Goal: Communication & Community: Answer question/provide support

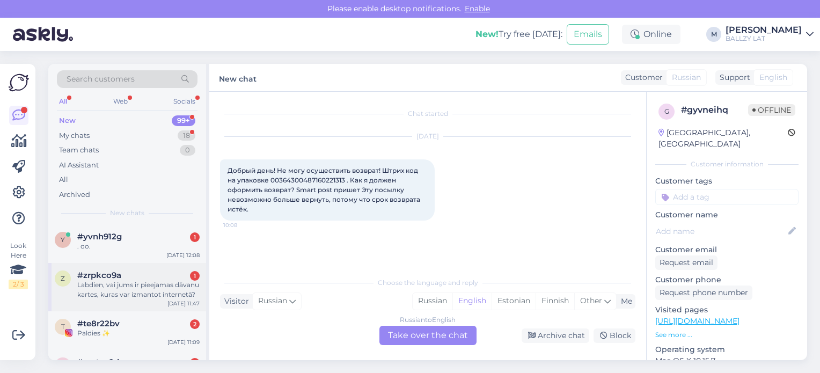
click at [157, 275] on div "#zrpkco9a 1" at bounding box center [138, 275] width 122 height 10
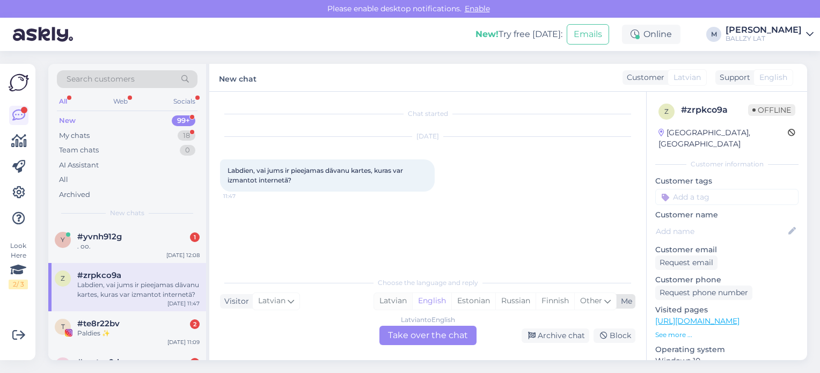
click at [383, 300] on div "Latvian" at bounding box center [393, 301] width 38 height 16
click at [409, 334] on div "Latvian to Latvian Take over the chat" at bounding box center [427, 335] width 97 height 19
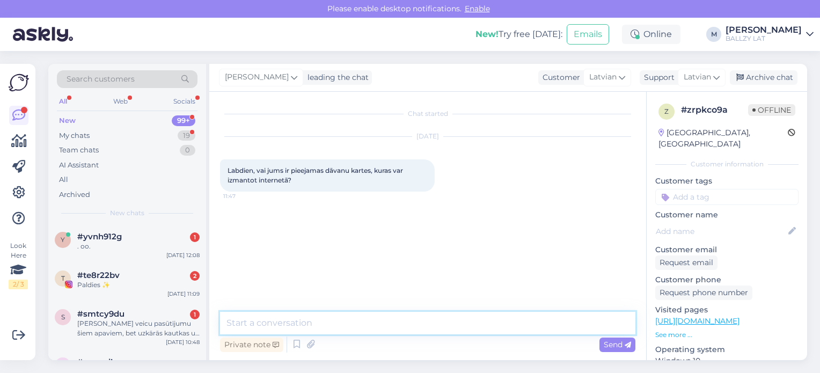
click at [318, 317] on textarea at bounding box center [427, 323] width 415 height 23
paste textarea "[URL][DOMAIN_NAME]"
type textarea "Sveiki! Jā! Skat šeit: [URL][DOMAIN_NAME]"
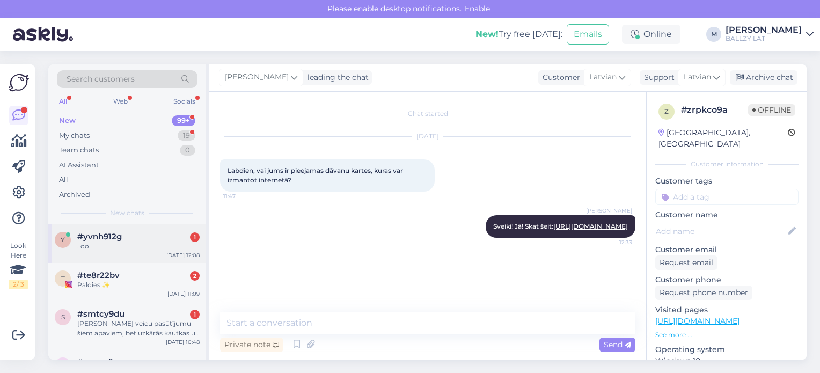
click at [140, 256] on div "y #yvnh912g 1 . оо. [DATE] 12:08" at bounding box center [127, 243] width 158 height 39
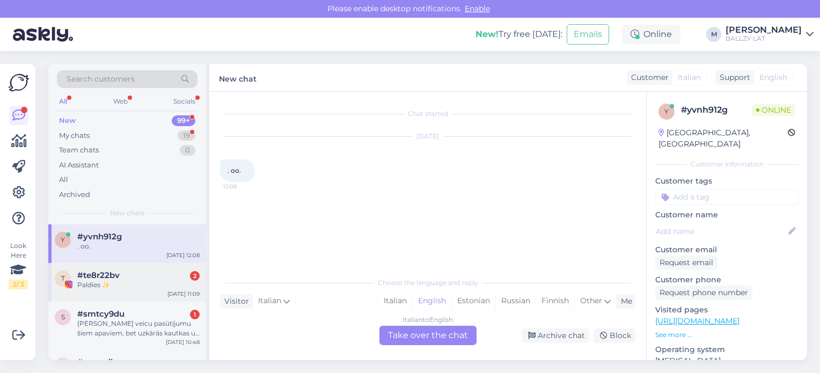
click at [135, 281] on div "Paldies ✨" at bounding box center [138, 285] width 122 height 10
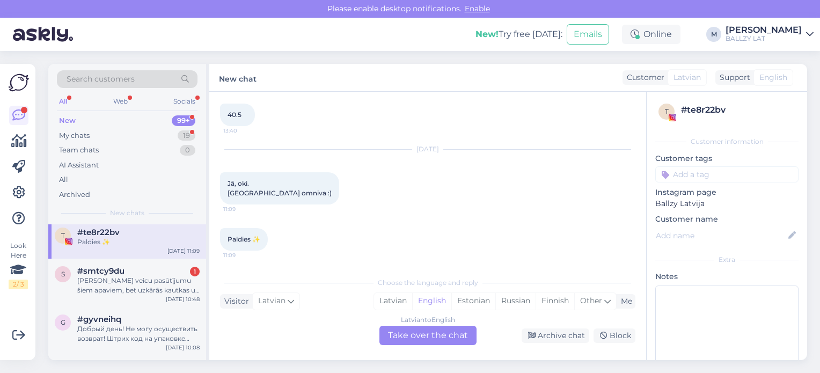
scroll to position [64, 0]
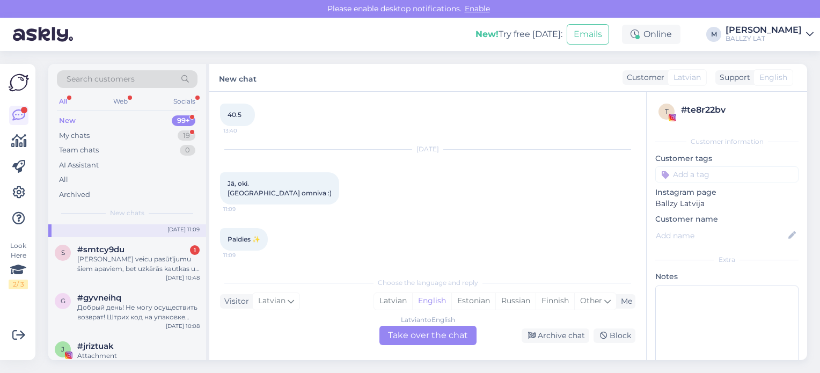
click at [135, 281] on div "s #smtcy9du 1 Sveiki veicu pasūtījumu šiem apaviem, bet uzkārās kautkas un vair…" at bounding box center [127, 261] width 158 height 48
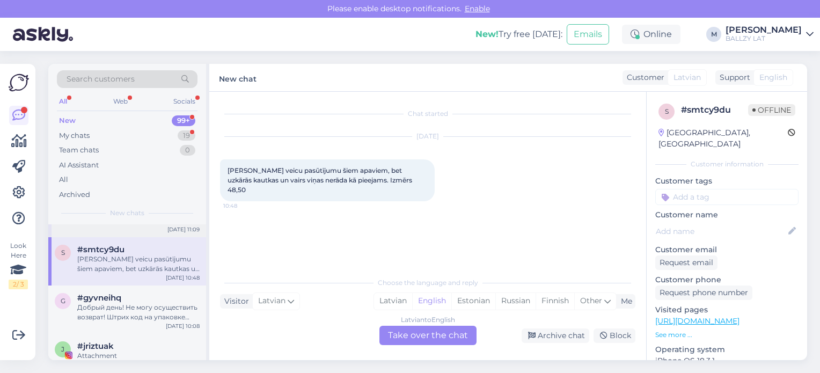
scroll to position [0, 0]
click at [388, 302] on div "Latvian" at bounding box center [393, 301] width 38 height 16
click at [404, 336] on div "Latvian to Latvian Take over the chat" at bounding box center [427, 335] width 97 height 19
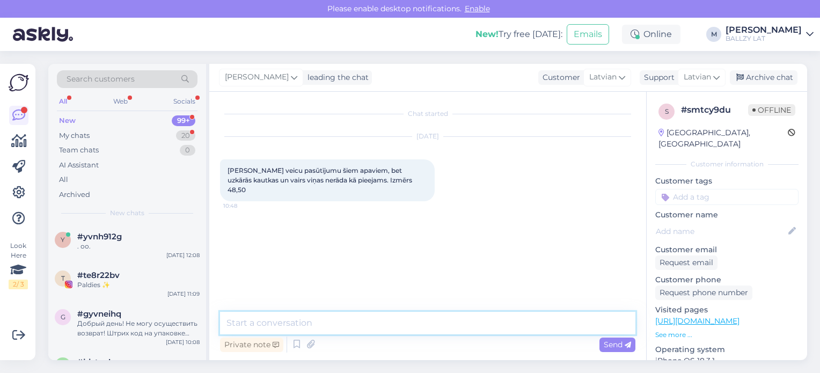
click at [297, 319] on textarea at bounding box center [427, 323] width 415 height 23
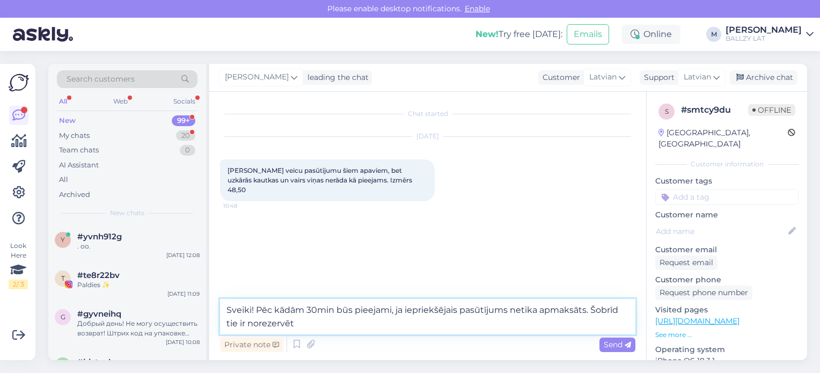
type textarea "Sveiki! Pēc kādām 30min būs pieejami, ja iepriekšējais pasūtījums netika apmaks…"
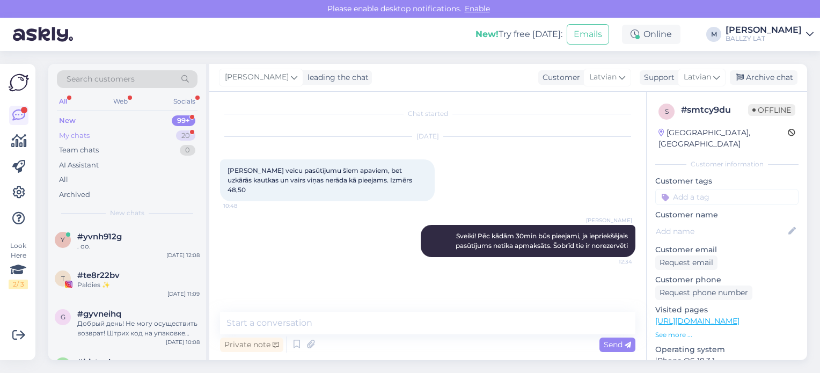
click at [100, 131] on div "My chats 20" at bounding box center [127, 135] width 141 height 15
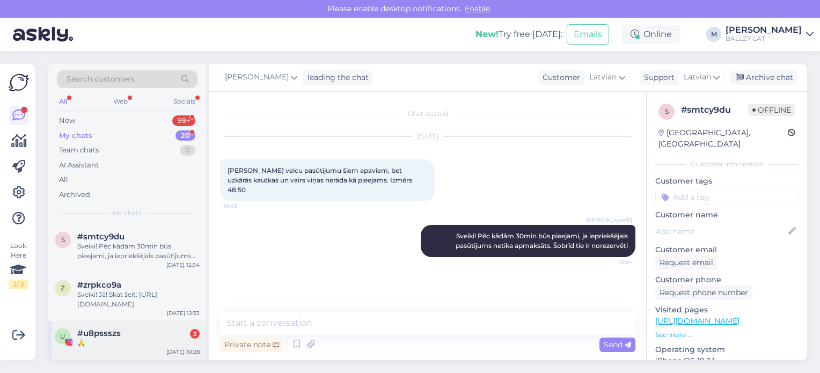
click at [160, 334] on div "#u8pssszs 3" at bounding box center [138, 333] width 122 height 10
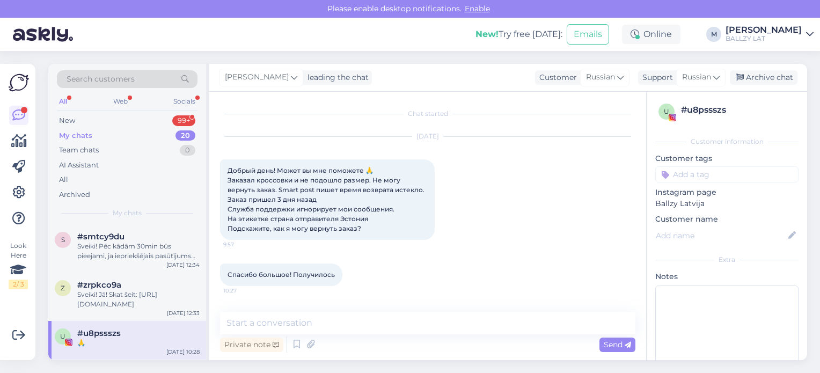
scroll to position [98, 0]
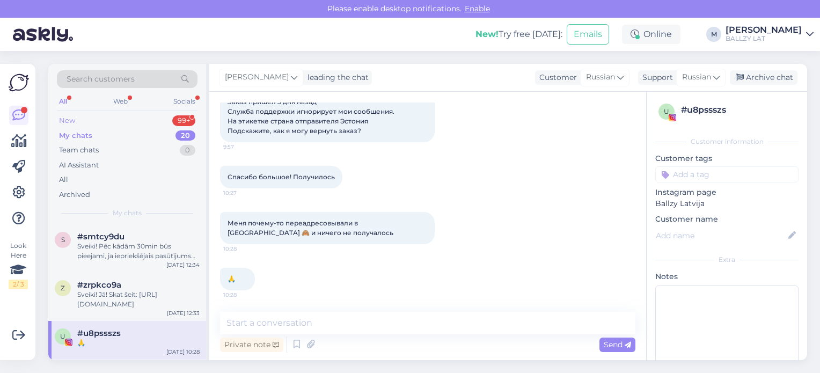
click at [84, 121] on div "New 99+" at bounding box center [127, 120] width 141 height 15
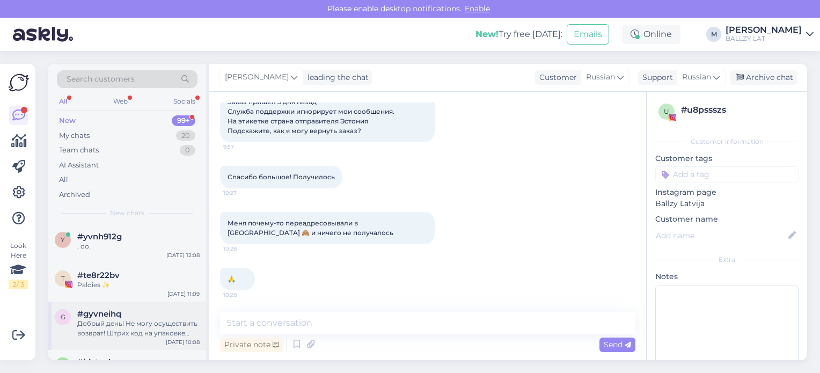
click at [166, 317] on div "#gyvneihq" at bounding box center [138, 314] width 122 height 10
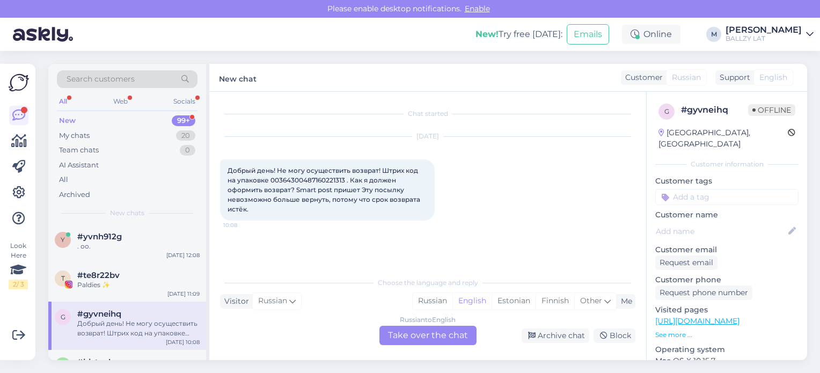
scroll to position [0, 0]
